Goal: Task Accomplishment & Management: Use online tool/utility

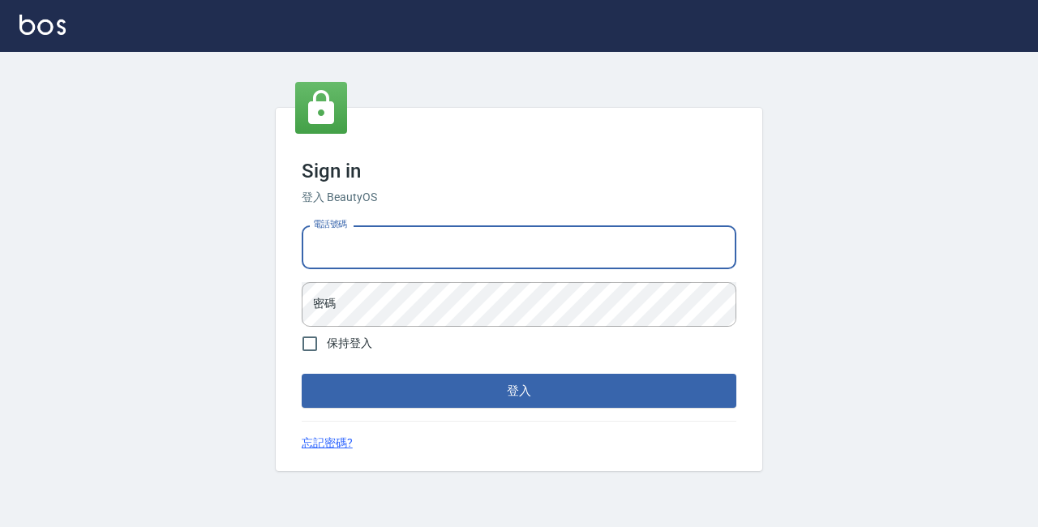
click at [399, 251] on input "電話號碼" at bounding box center [519, 247] width 435 height 44
type input "89729295"
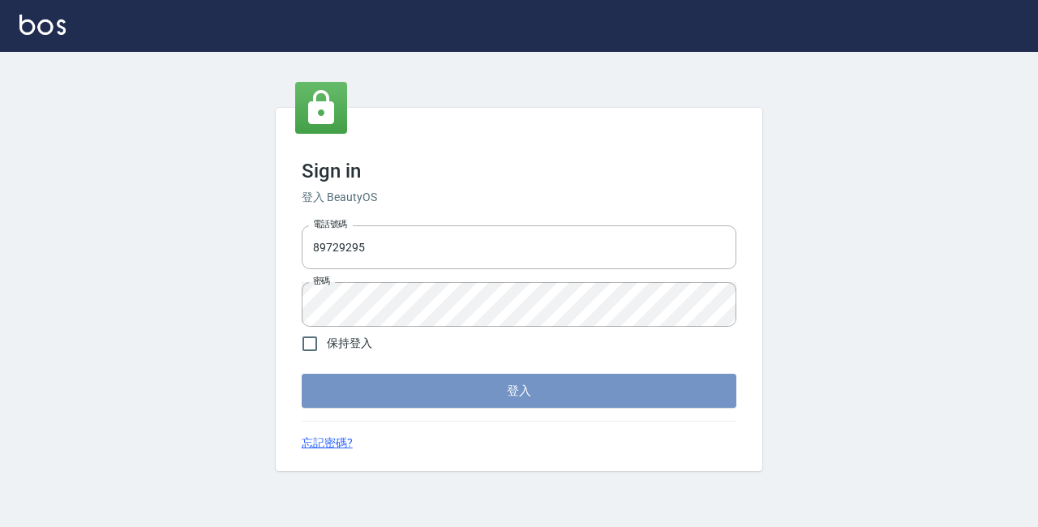
click at [520, 393] on button "登入" at bounding box center [519, 391] width 435 height 34
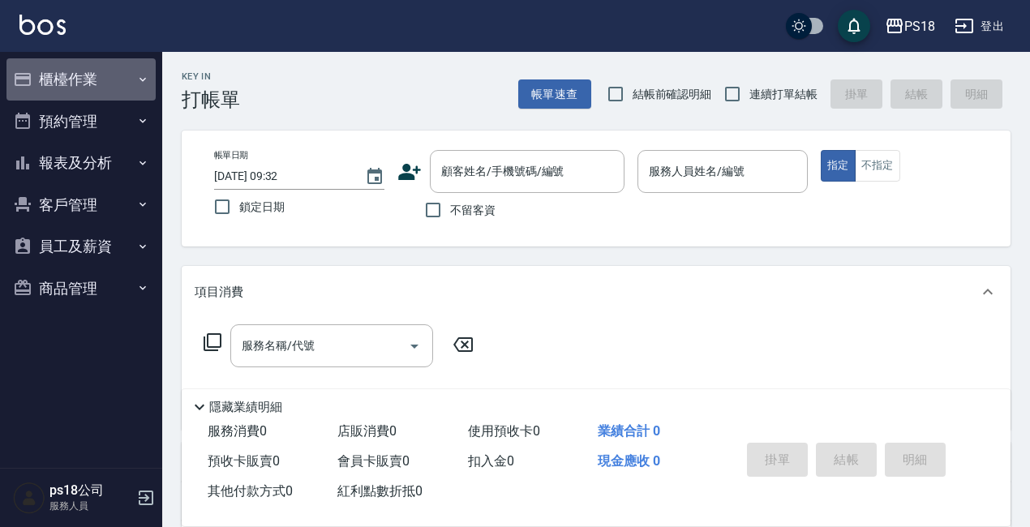
click at [54, 78] on button "櫃檯作業" at bounding box center [80, 79] width 149 height 42
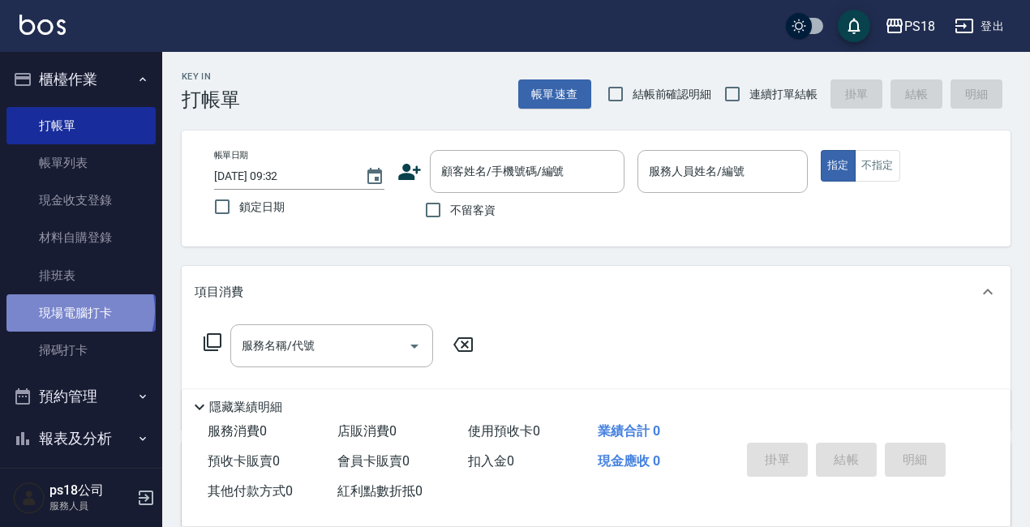
click at [79, 311] on link "現場電腦打卡" at bounding box center [80, 312] width 149 height 37
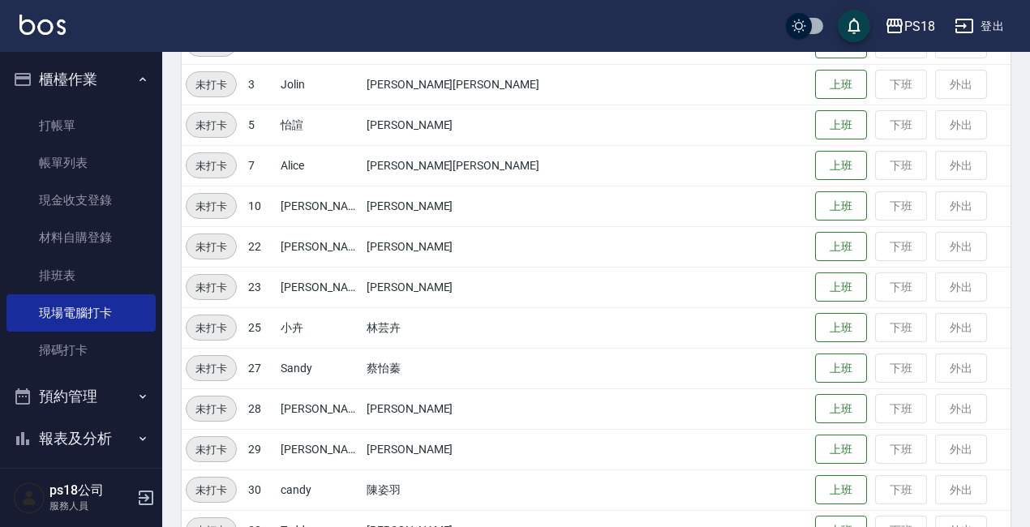
scroll to position [243, 0]
